Goal: Task Accomplishment & Management: Manage account settings

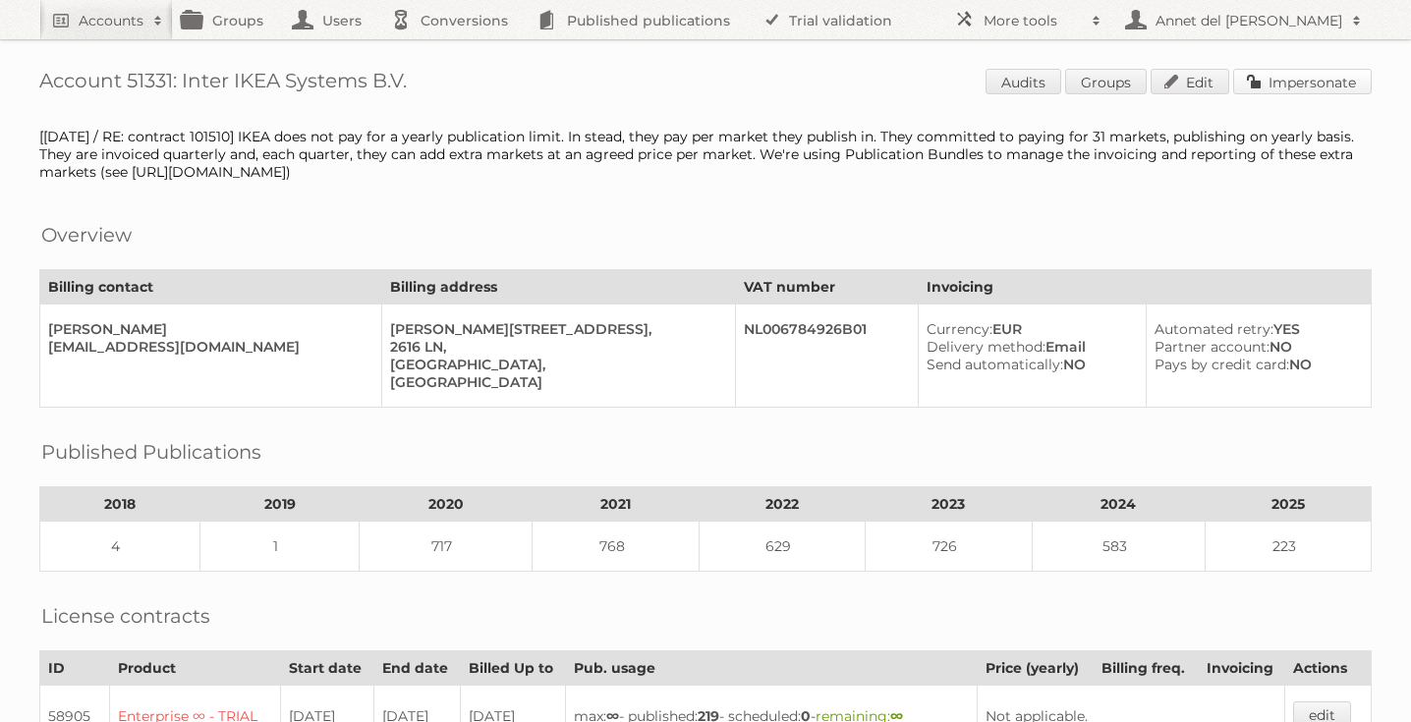
click at [1292, 88] on link "Impersonate" at bounding box center [1302, 82] width 139 height 26
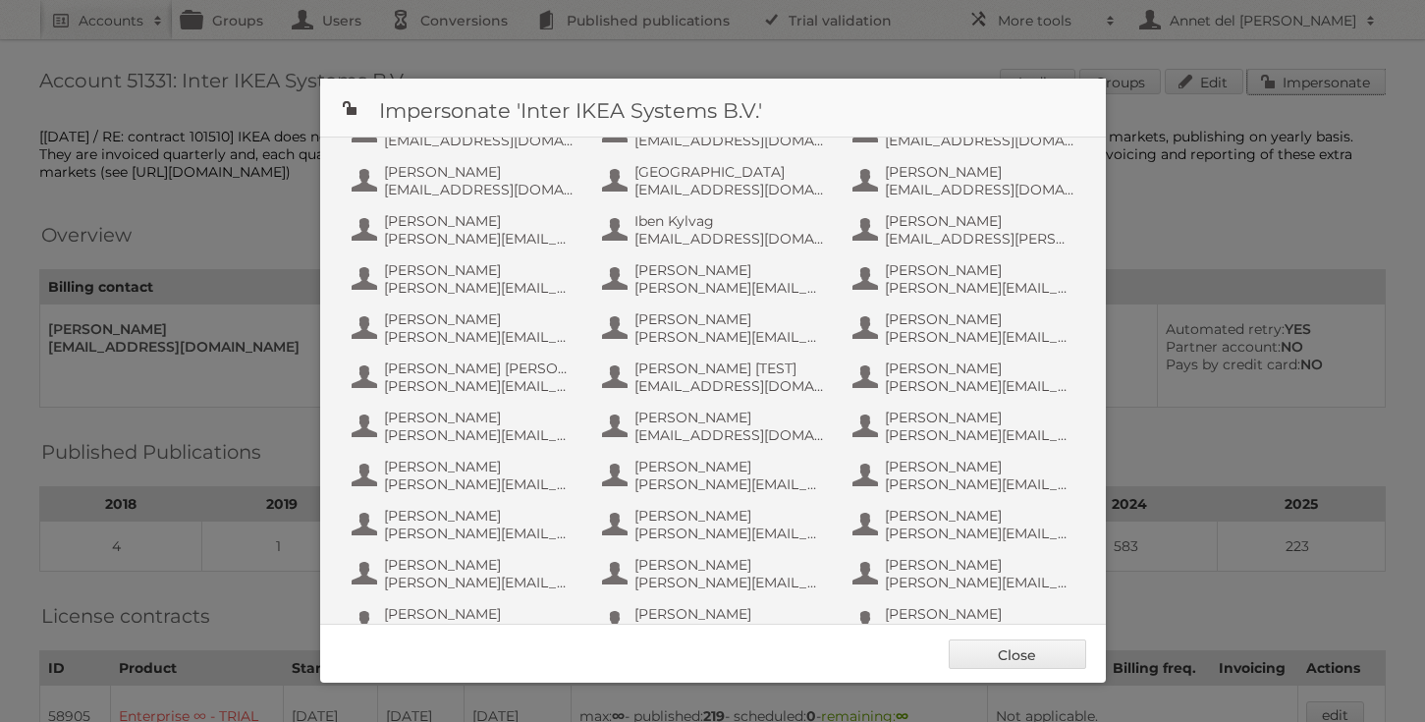
scroll to position [962, 0]
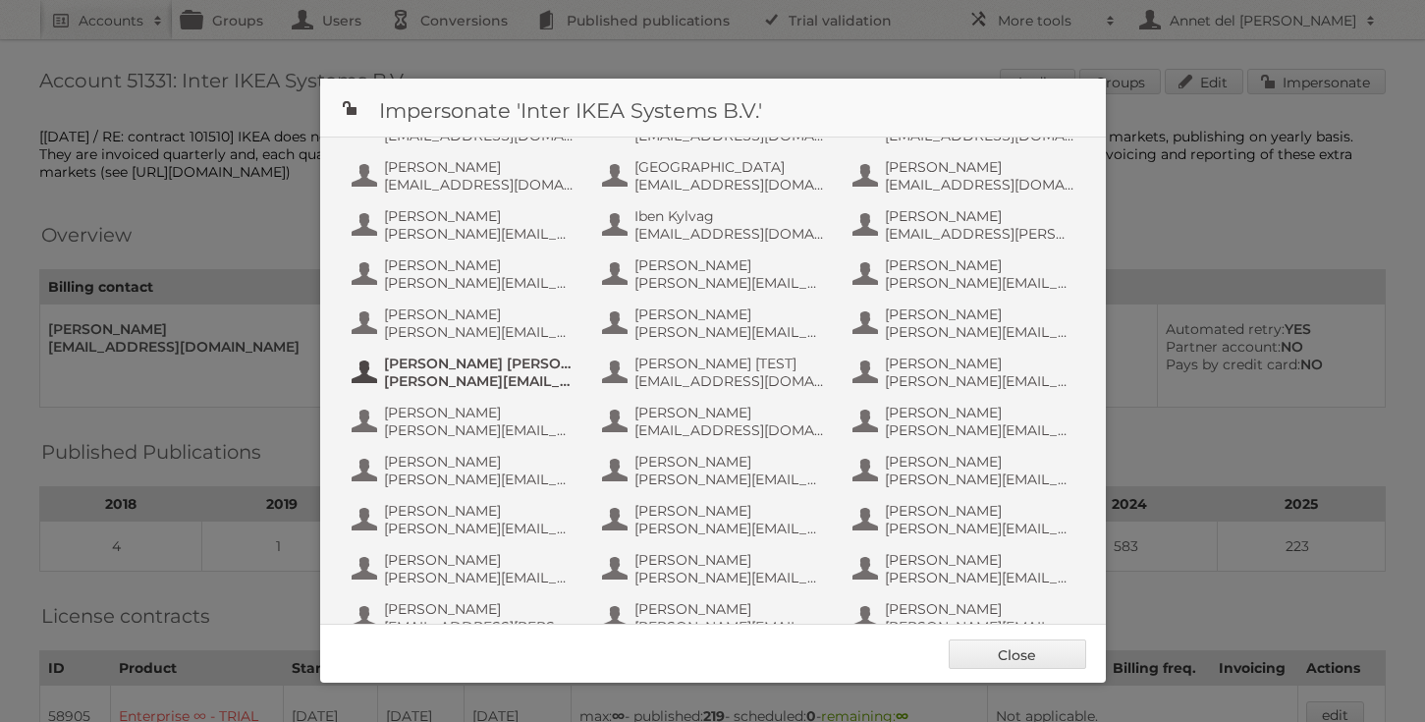
click at [456, 379] on span "Johnson.Almeida@alfuttaim.com" at bounding box center [479, 381] width 191 height 18
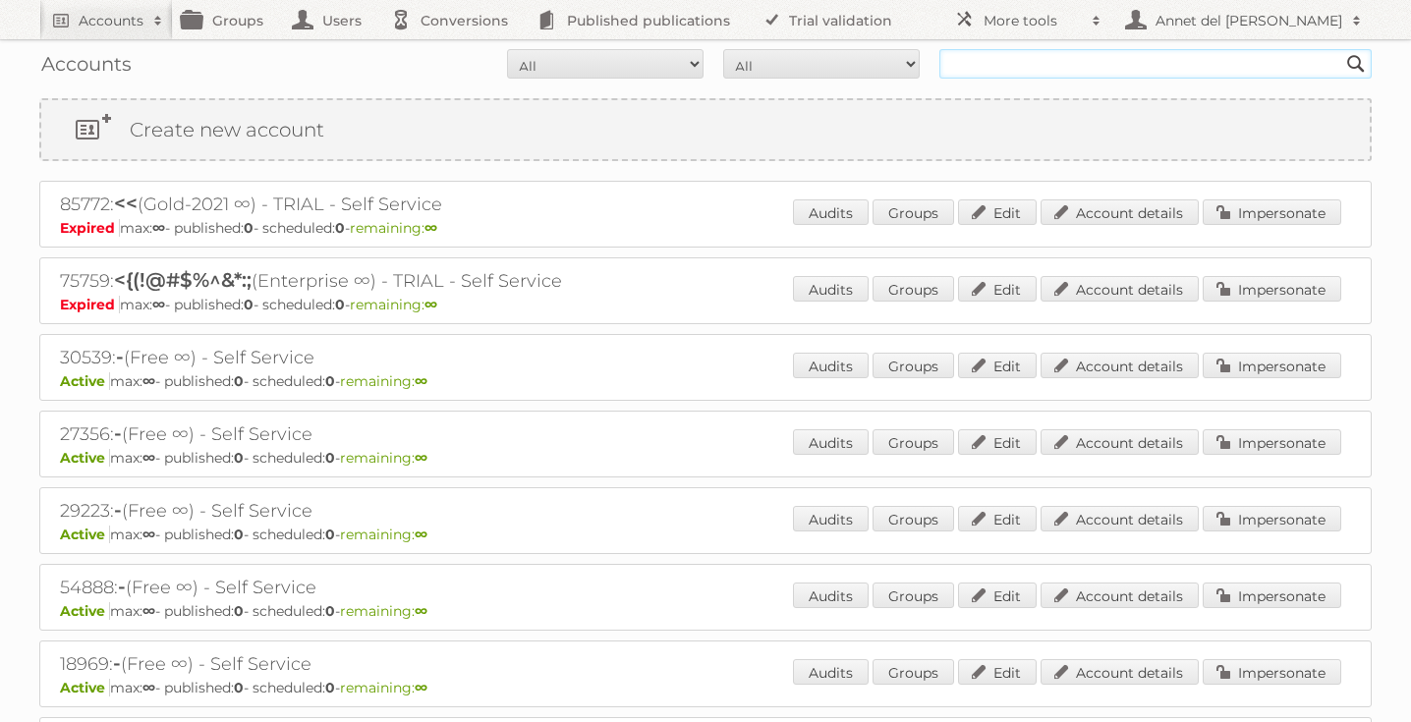
click at [950, 64] on input "text" at bounding box center [1155, 63] width 432 height 29
type input "[EMAIL_ADDRESS][DOMAIN_NAME]"
click at [1341, 49] on input "Search" at bounding box center [1355, 63] width 29 height 29
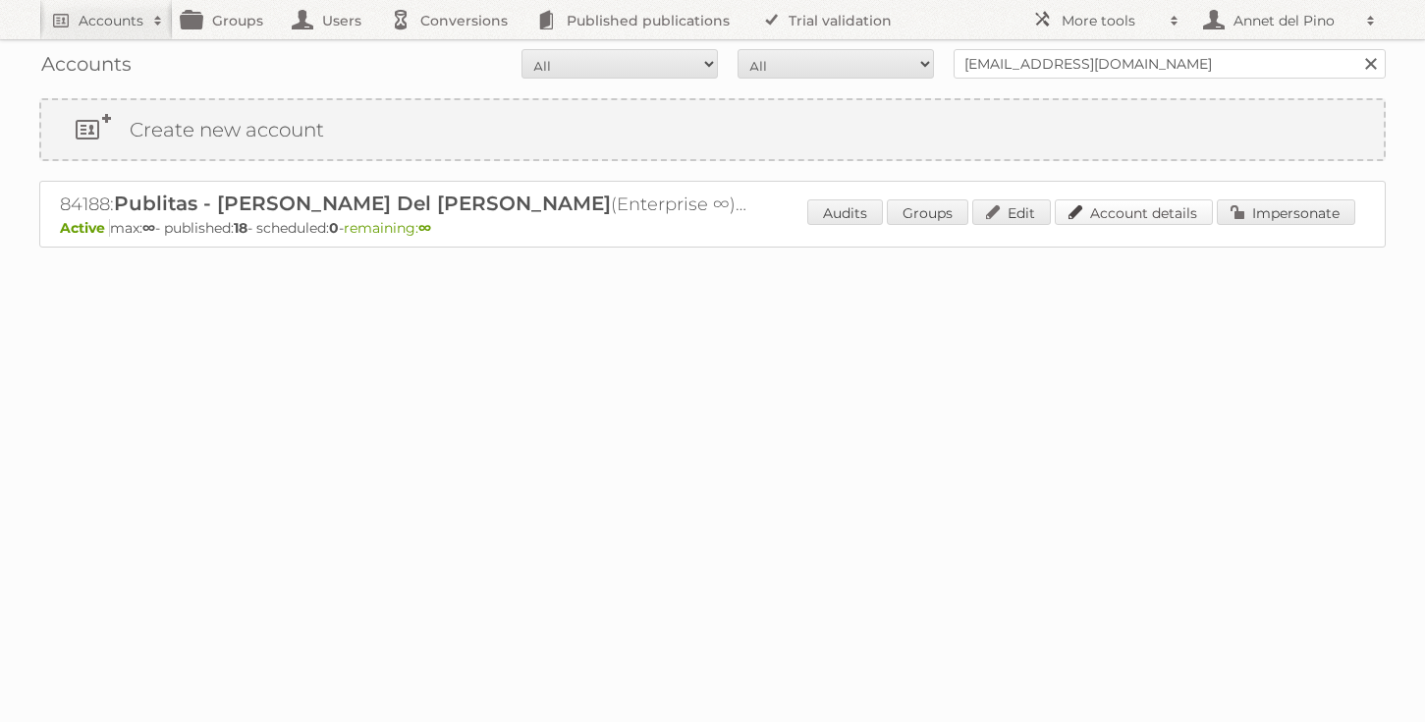
click at [1170, 219] on link "Account details" at bounding box center [1134, 212] width 158 height 26
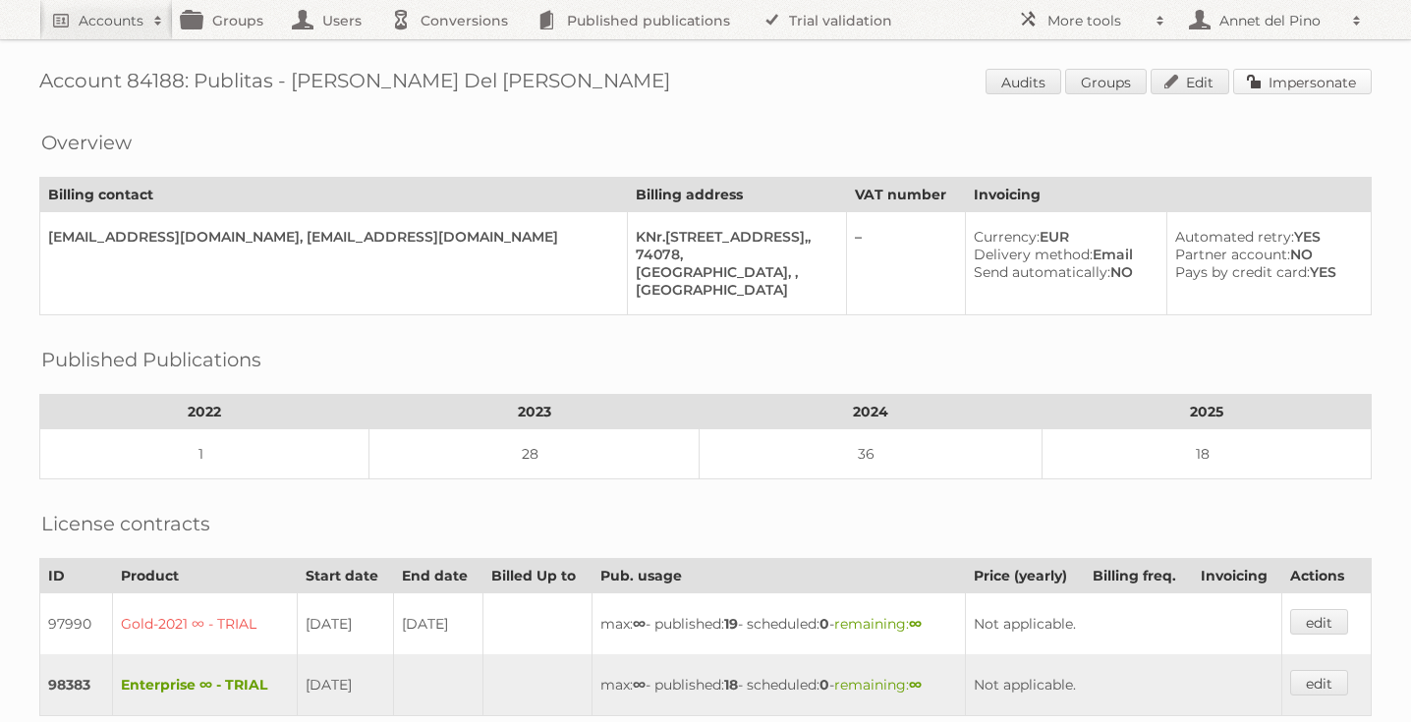
click at [1335, 77] on link "Impersonate" at bounding box center [1302, 82] width 139 height 26
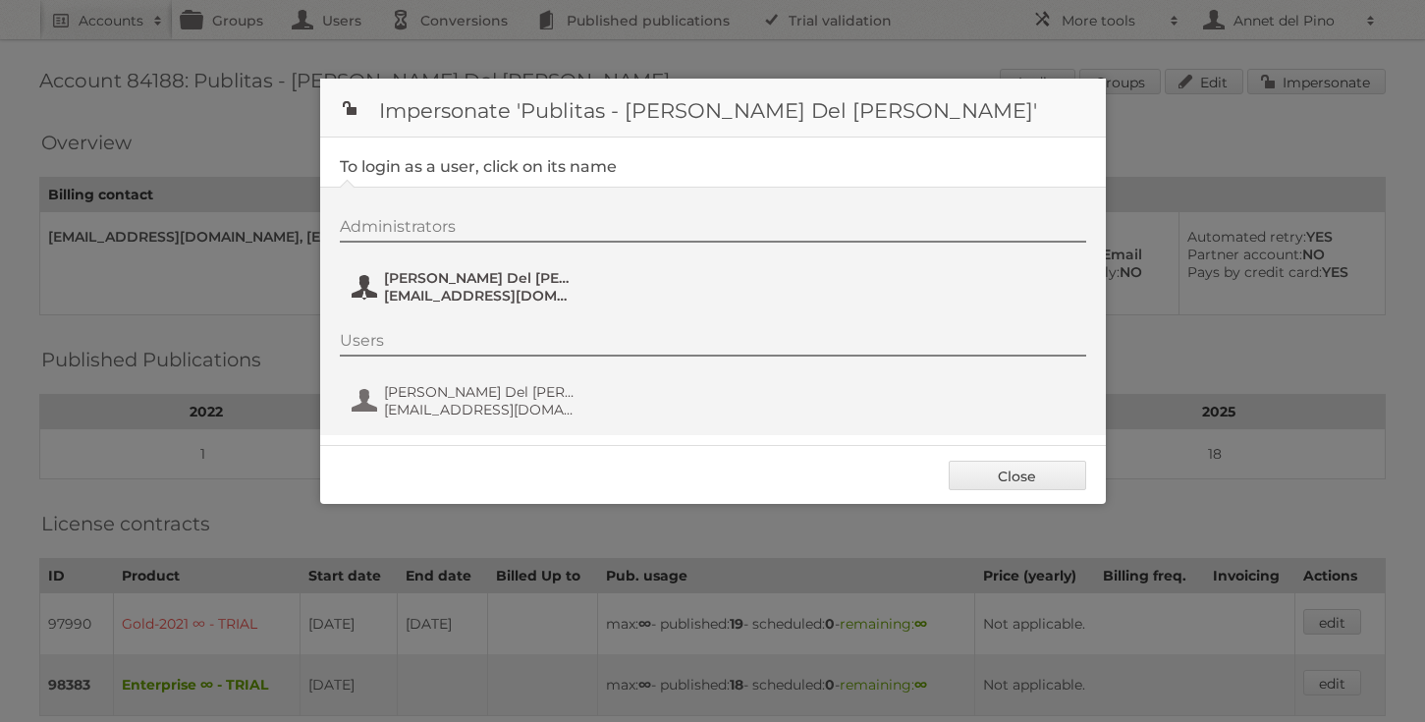
click at [427, 273] on span "[PERSON_NAME] Del [PERSON_NAME]" at bounding box center [479, 278] width 191 height 18
